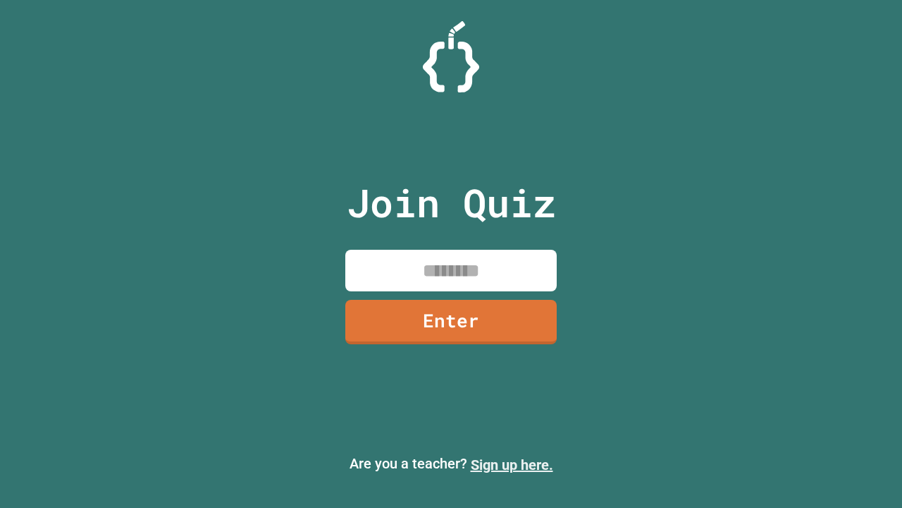
click at [512, 465] on link "Sign up here." at bounding box center [512, 464] width 82 height 17
